Goal: Complete application form

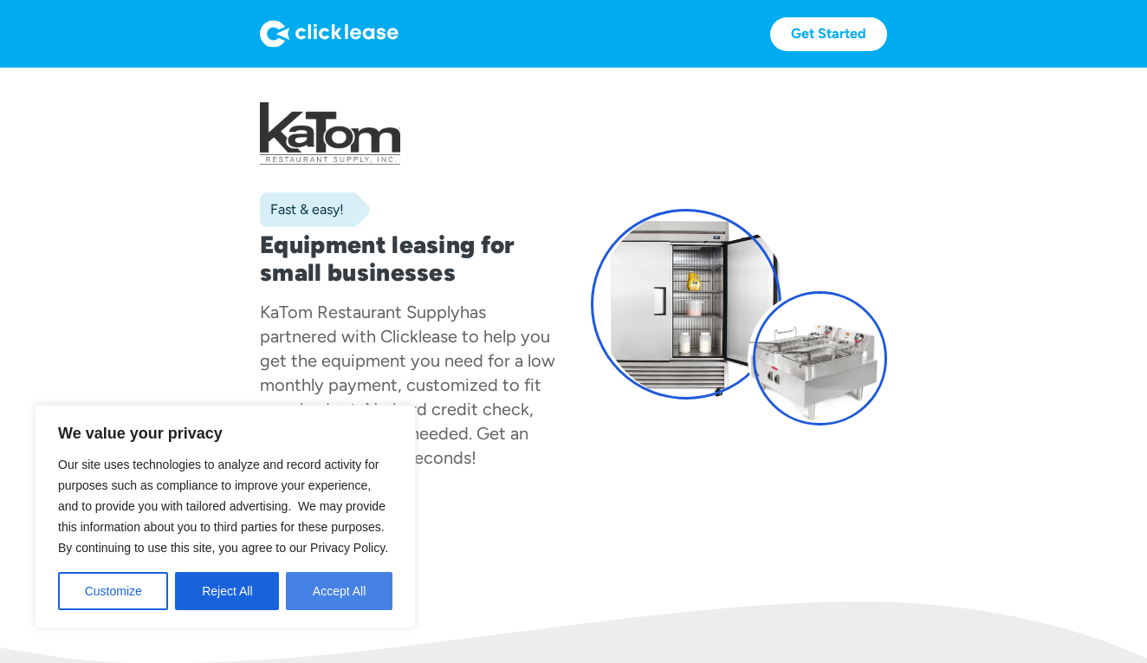
click at [323, 587] on button "Accept All" at bounding box center [339, 591] width 107 height 38
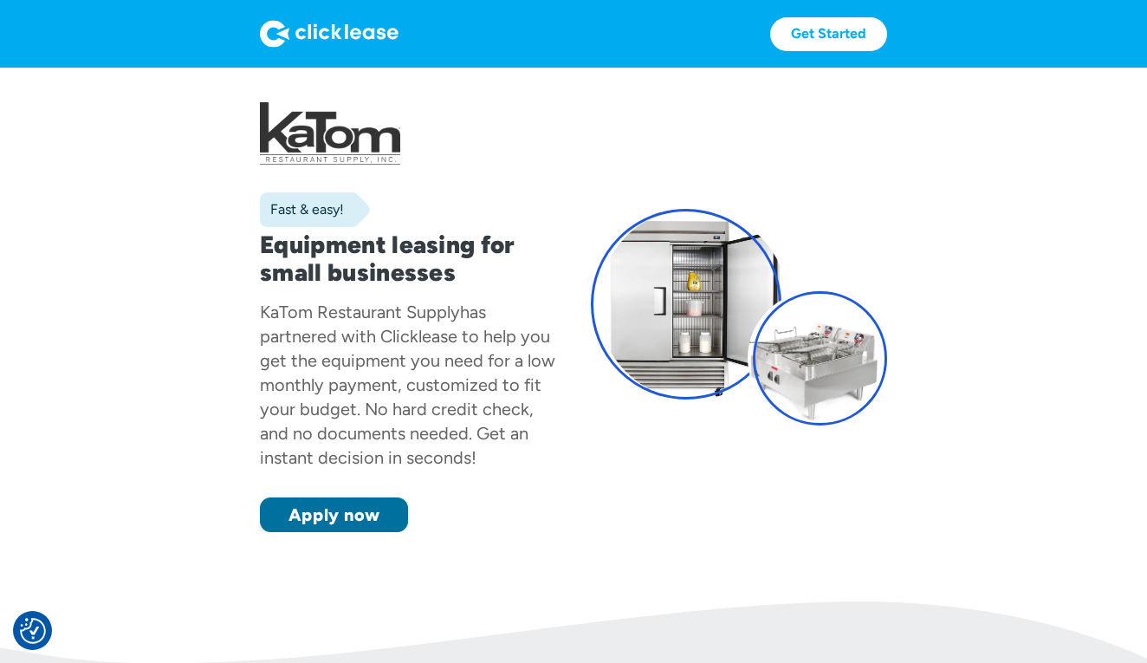
click at [329, 520] on link "Apply now" at bounding box center [334, 514] width 148 height 35
click at [368, 531] on link "Apply now" at bounding box center [334, 514] width 148 height 35
